Goal: Task Accomplishment & Management: Use online tool/utility

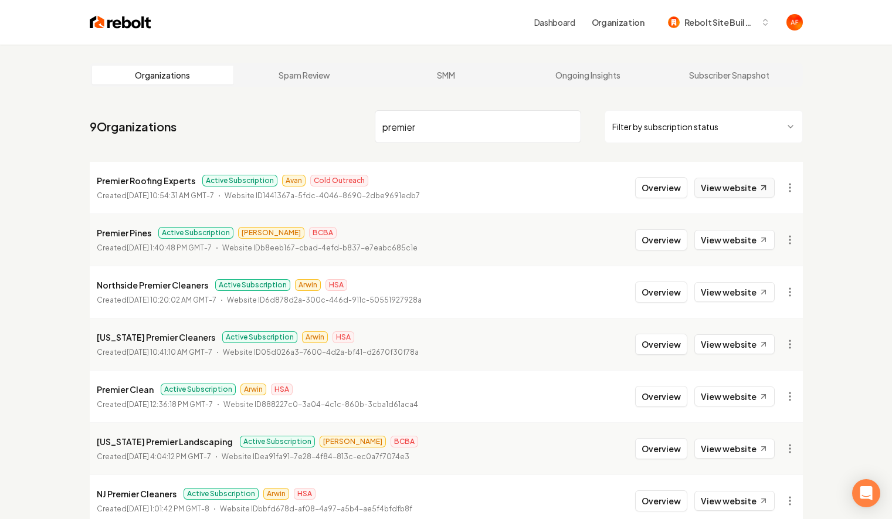
type input "premier"
click at [729, 181] on link "View website" at bounding box center [734, 188] width 80 height 20
click at [682, 195] on button "Overview" at bounding box center [661, 187] width 52 height 21
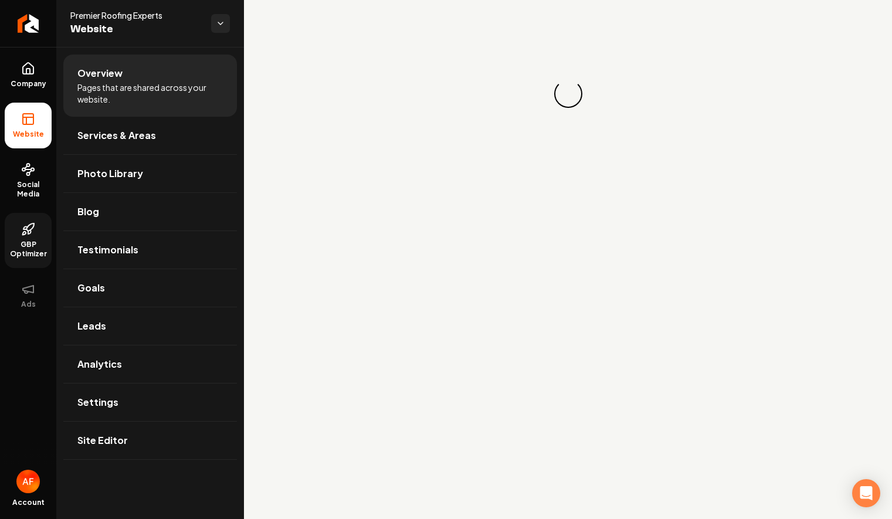
click at [26, 227] on icon at bounding box center [25, 228] width 4 height 2
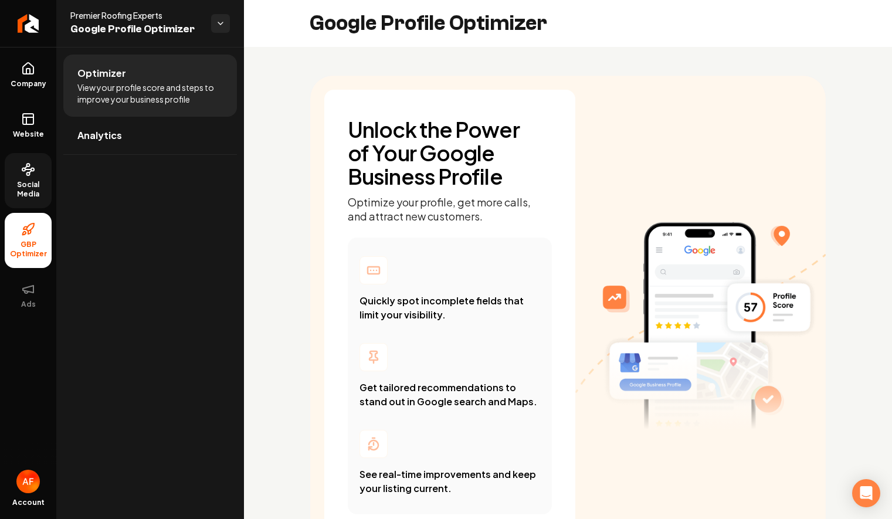
click at [38, 172] on link "Social Media" at bounding box center [28, 180] width 47 height 55
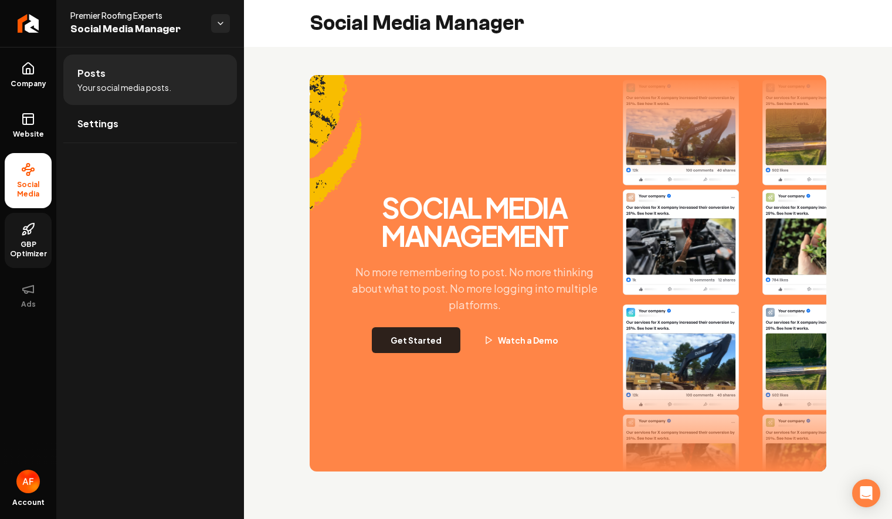
click at [388, 349] on button "Get Started" at bounding box center [416, 340] width 89 height 26
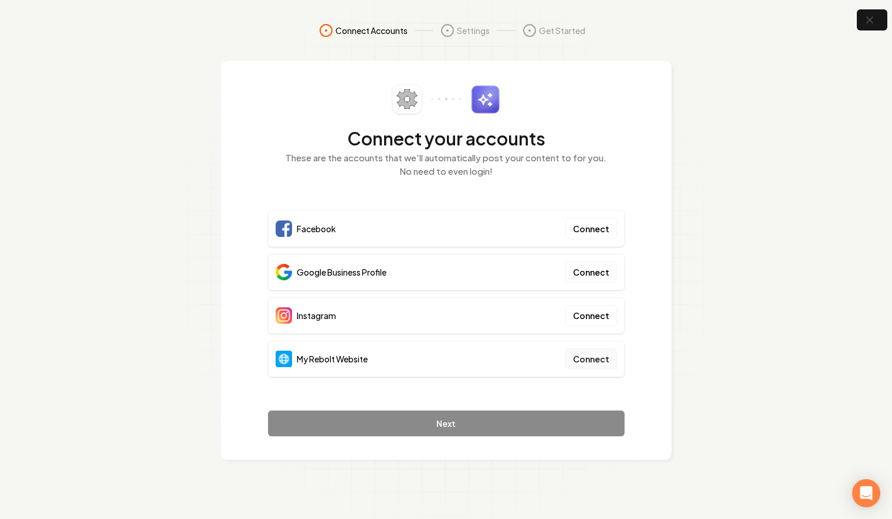
click at [600, 368] on button "Connect" at bounding box center [591, 358] width 52 height 21
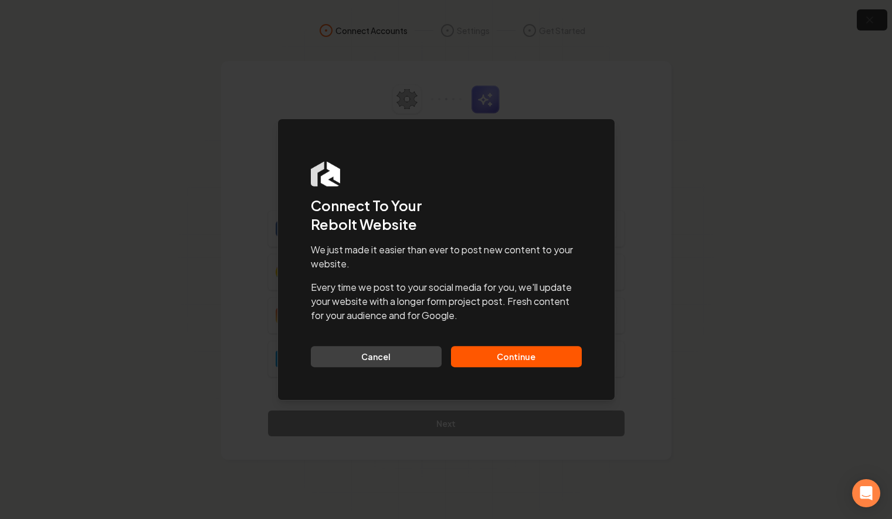
click at [534, 350] on button "Continue" at bounding box center [516, 356] width 131 height 21
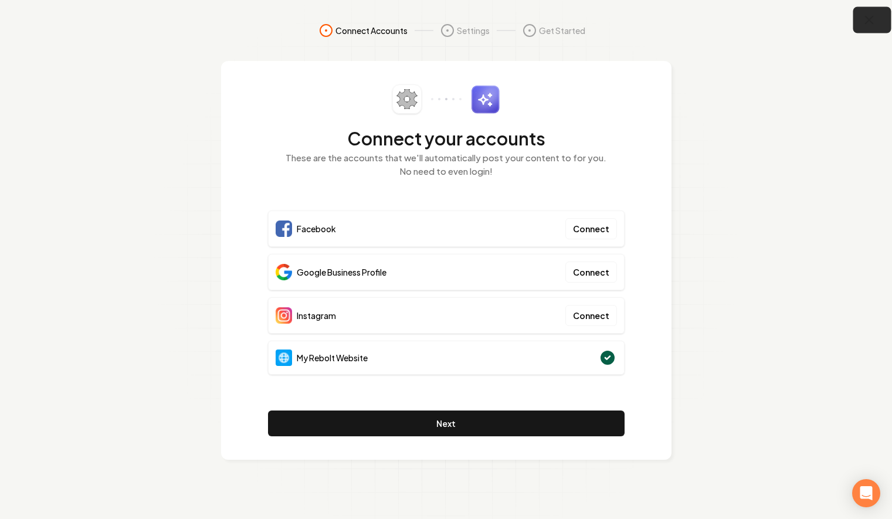
click at [878, 19] on button "button" at bounding box center [872, 20] width 38 height 26
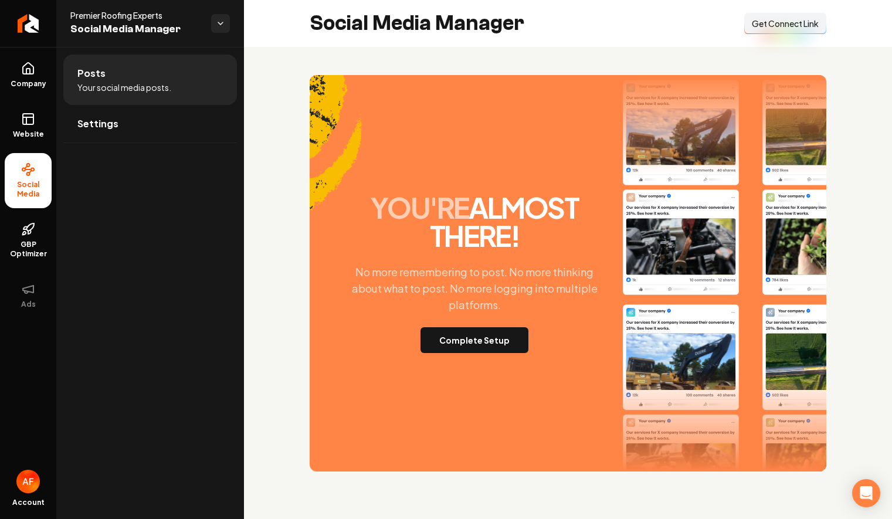
click at [785, 28] on span "Get Connect Link" at bounding box center [785, 24] width 67 height 12
click at [45, 121] on link "Website" at bounding box center [28, 126] width 47 height 46
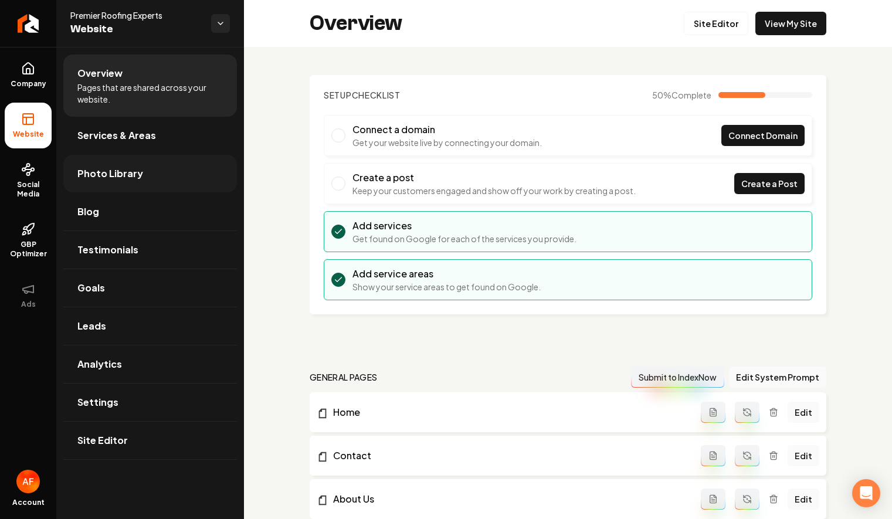
click at [106, 167] on span "Photo Library" at bounding box center [110, 174] width 66 height 14
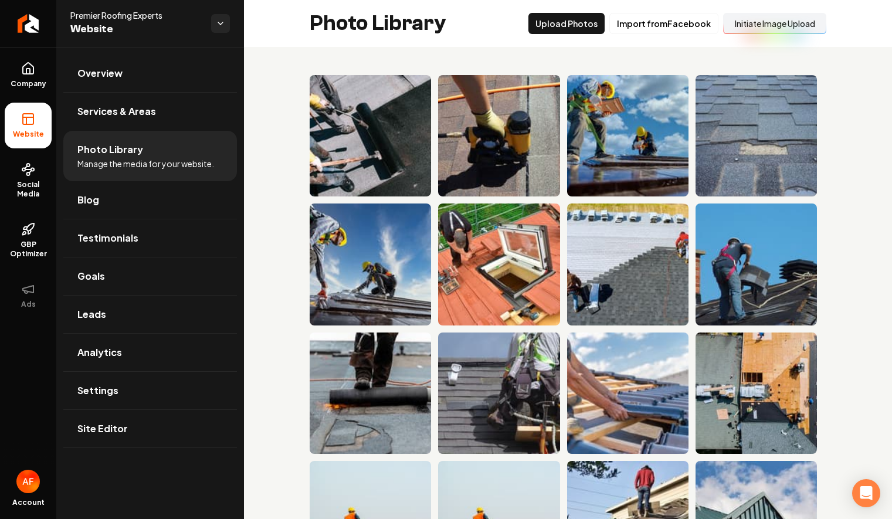
click at [757, 31] on button "Initiate Image Upload" at bounding box center [774, 23] width 103 height 21
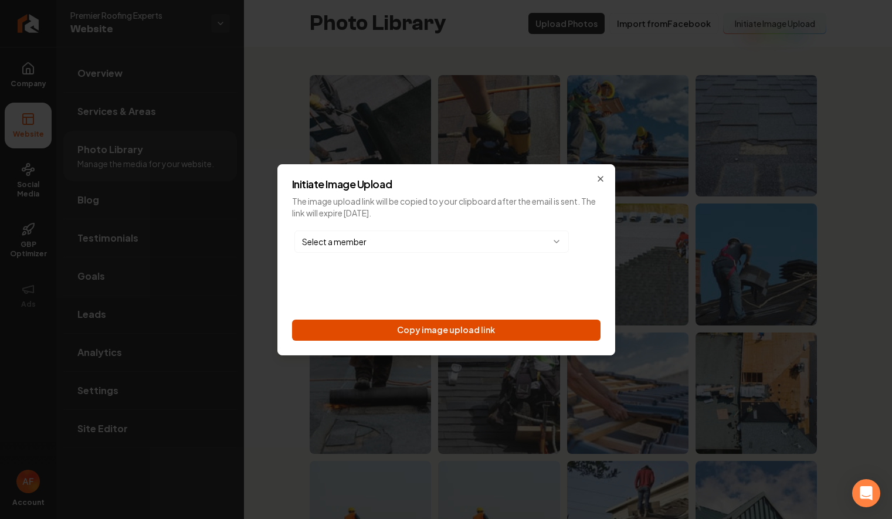
click at [470, 327] on button "Copy image upload link" at bounding box center [446, 330] width 308 height 21
